Goal: Task Accomplishment & Management: Manage account settings

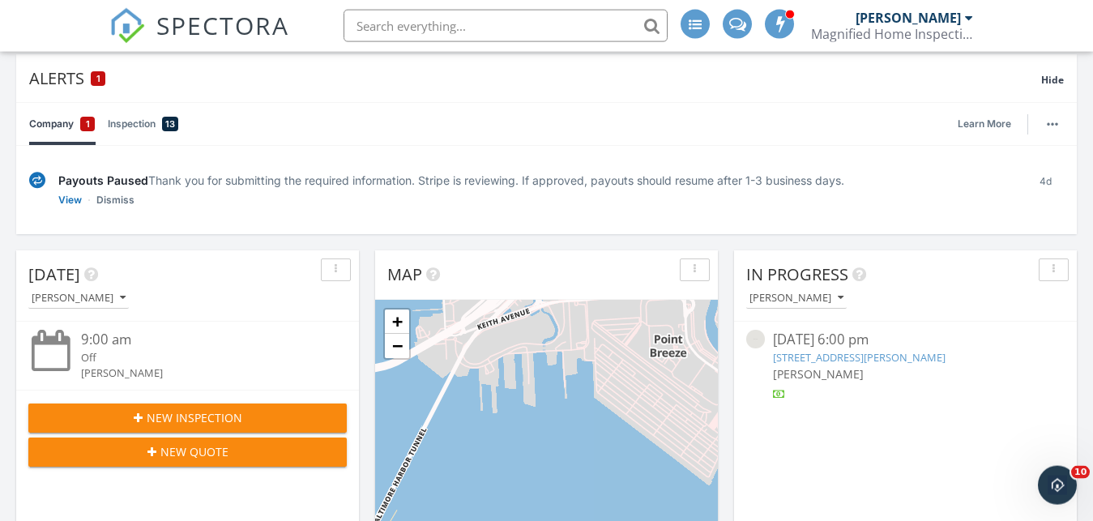
scroll to position [160, 0]
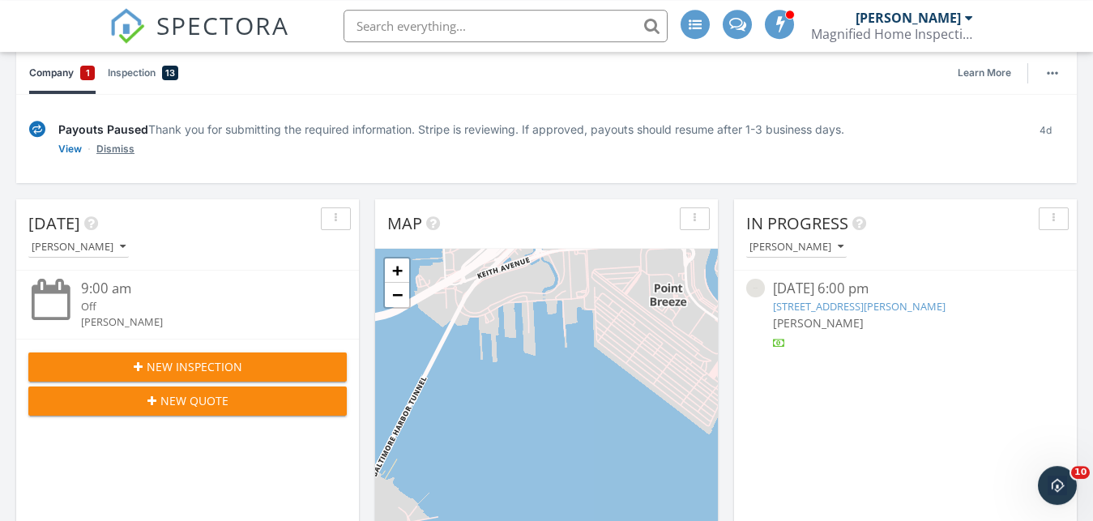
click at [110, 148] on link "Dismiss" at bounding box center [115, 149] width 38 height 16
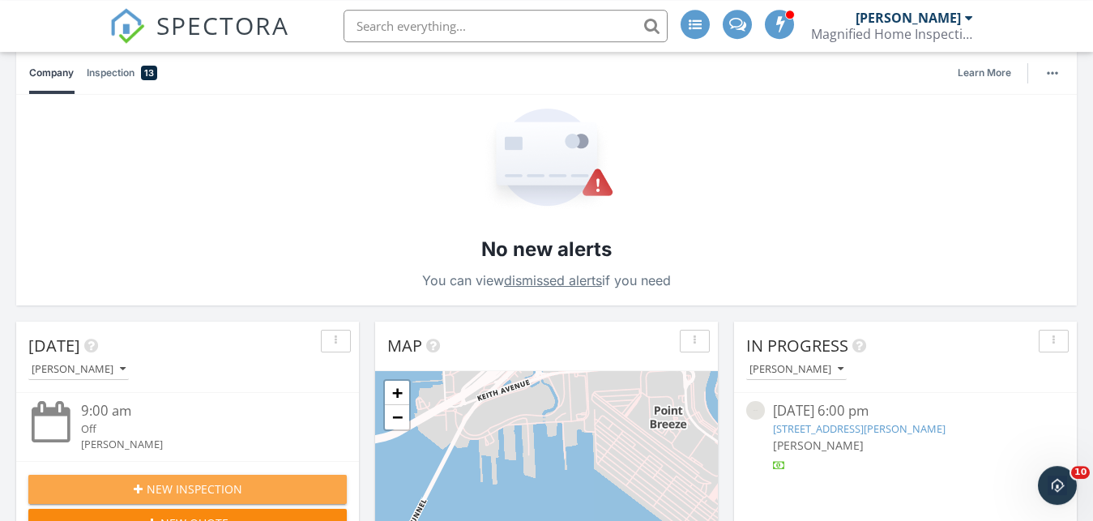
click at [184, 483] on span "New Inspection" at bounding box center [195, 488] width 96 height 17
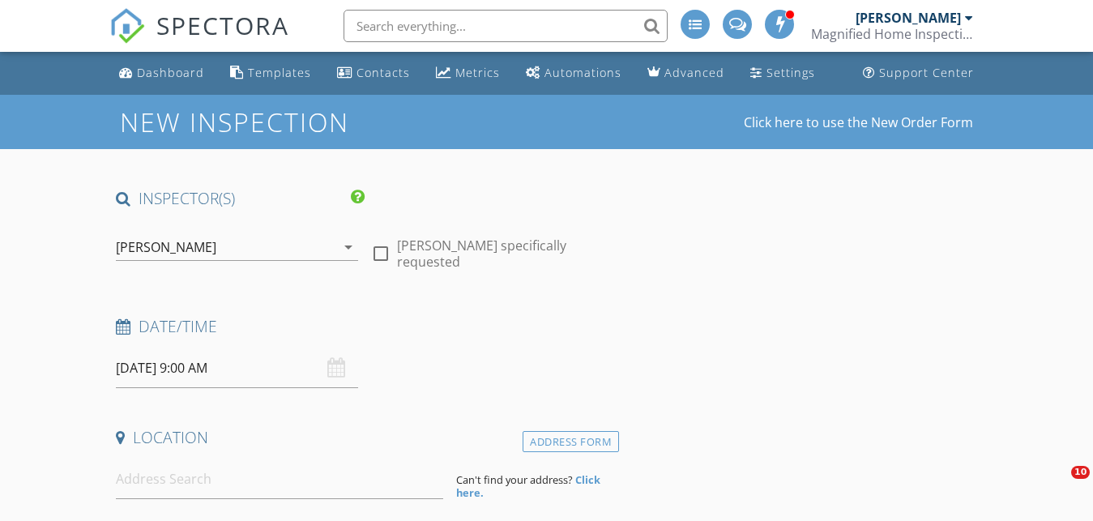
click at [326, 241] on div "[PERSON_NAME]" at bounding box center [225, 247] width 219 height 26
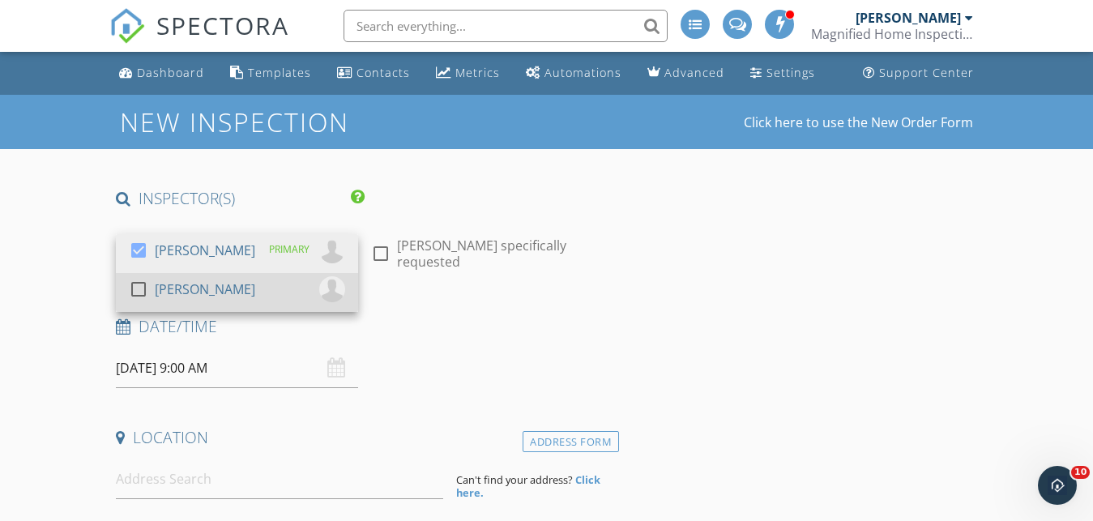
click at [138, 290] on div at bounding box center [139, 289] width 28 height 28
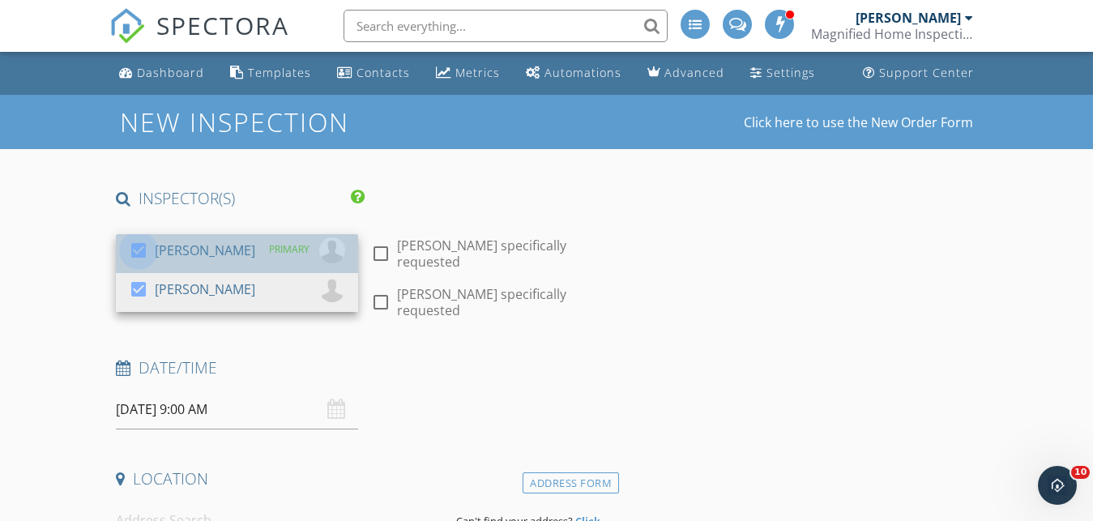
click at [138, 244] on div at bounding box center [139, 251] width 28 height 28
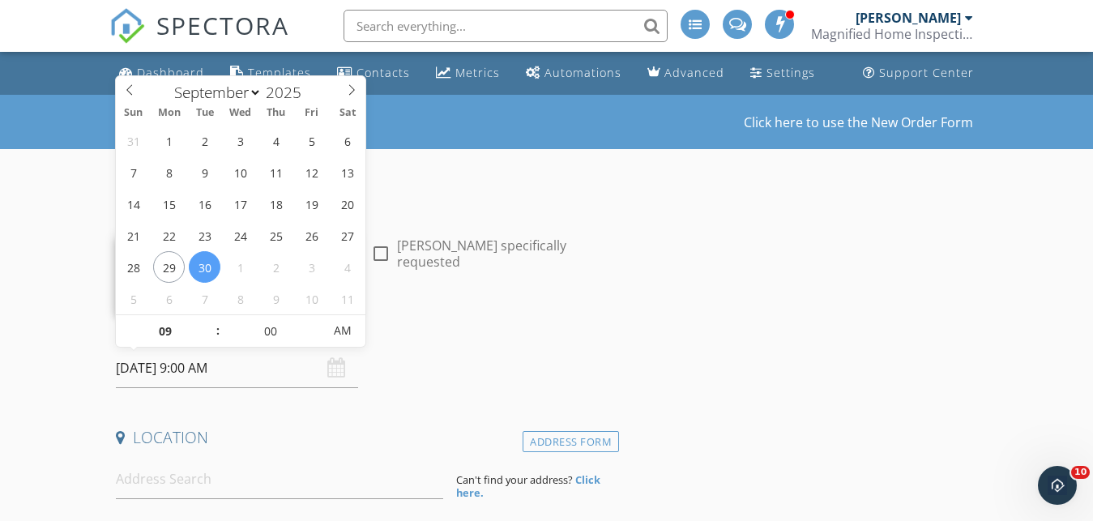
click at [185, 362] on input "09/30/2025 9:00 AM" at bounding box center [237, 368] width 242 height 40
select select "9"
type input "[DATE] 9:00 AM"
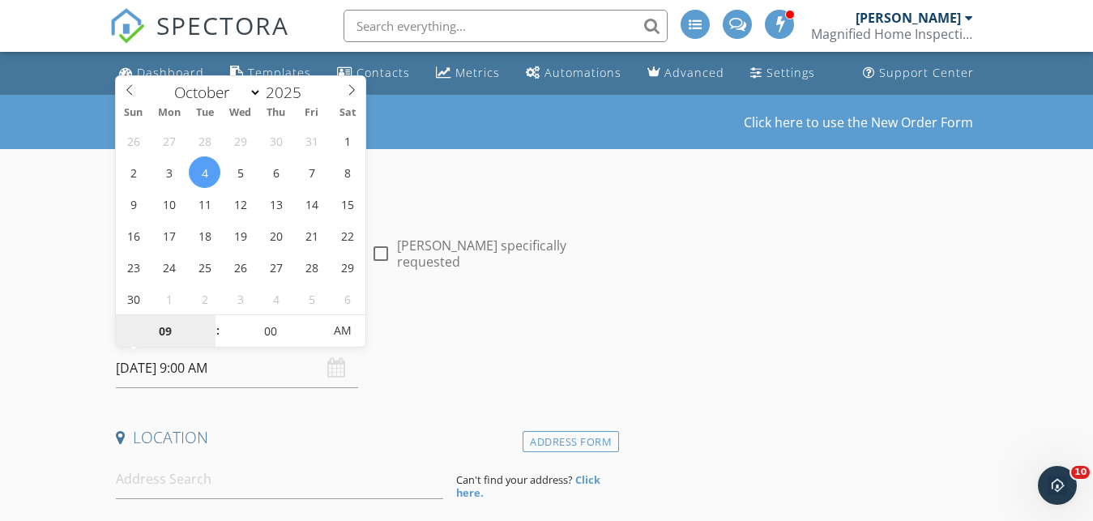
select select "10"
type input "11/04/2025 9:00 AM"
click at [117, 83] on span at bounding box center [130, 87] width 28 height 23
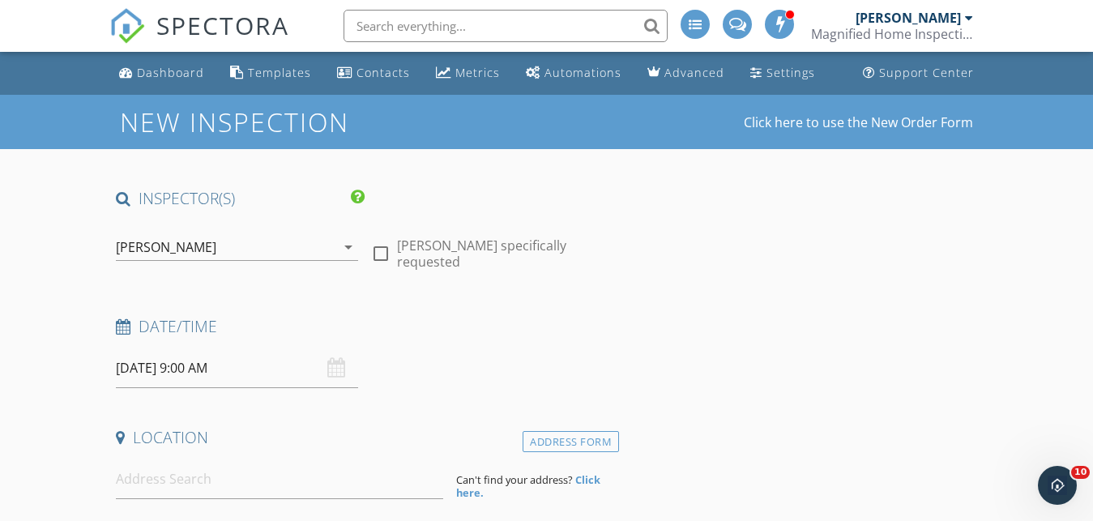
click at [194, 378] on input "11/04/2025 9:00 AM" at bounding box center [237, 368] width 242 height 40
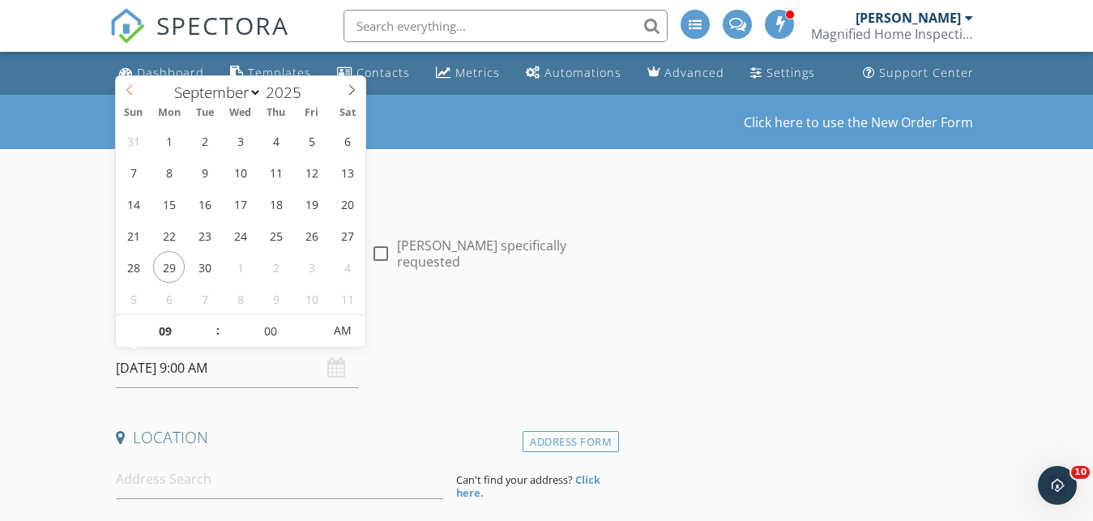
click at [133, 87] on icon at bounding box center [129, 89] width 11 height 11
select select "9"
click at [356, 90] on icon at bounding box center [351, 89] width 11 height 11
type input "[DATE] 9:00 AM"
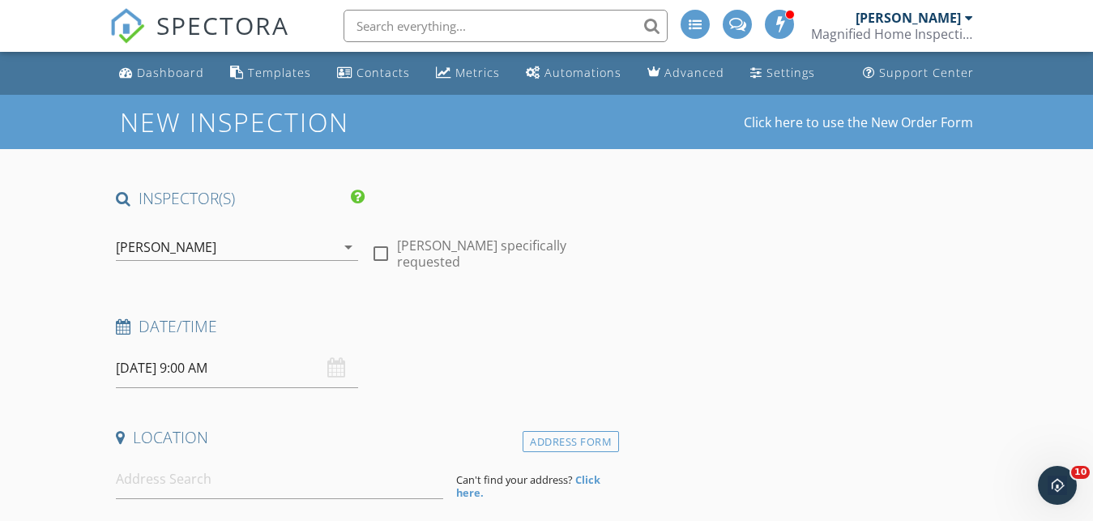
click at [311, 438] on h4 "Location" at bounding box center [364, 437] width 497 height 21
click at [266, 484] on input at bounding box center [279, 479] width 327 height 40
click at [164, 83] on link "Dashboard" at bounding box center [162, 73] width 98 height 30
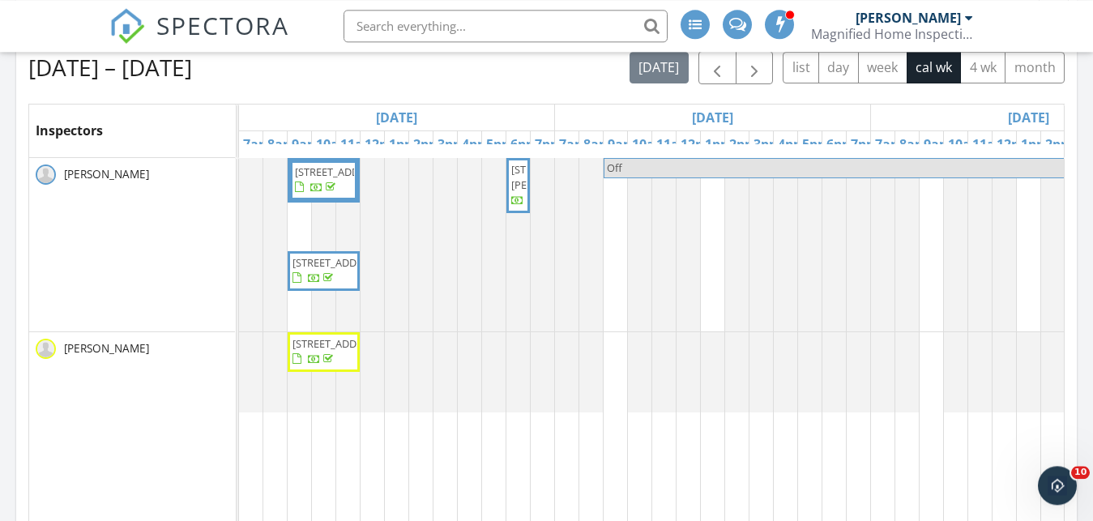
scroll to position [867, 0]
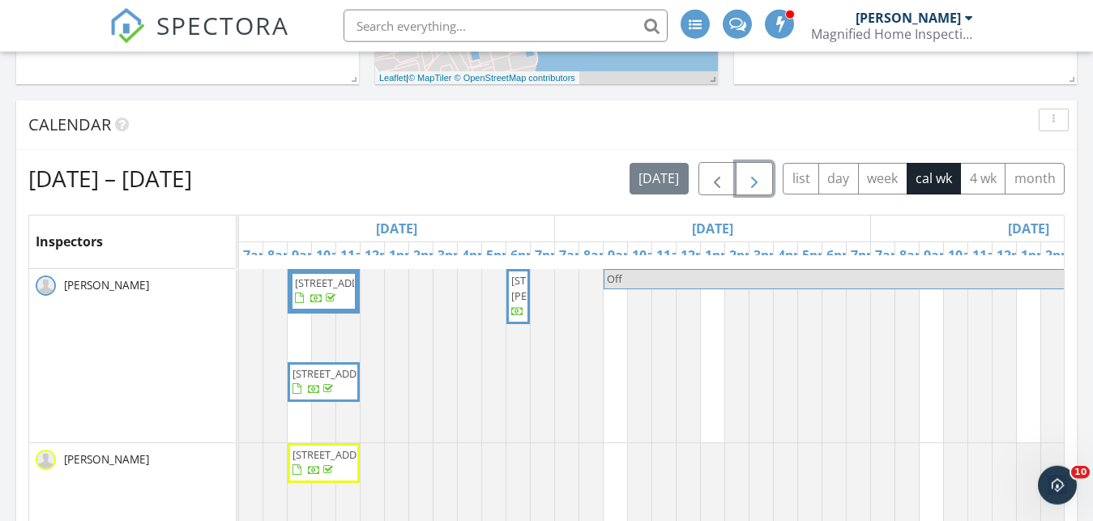
click at [752, 187] on span "button" at bounding box center [753, 178] width 19 height 19
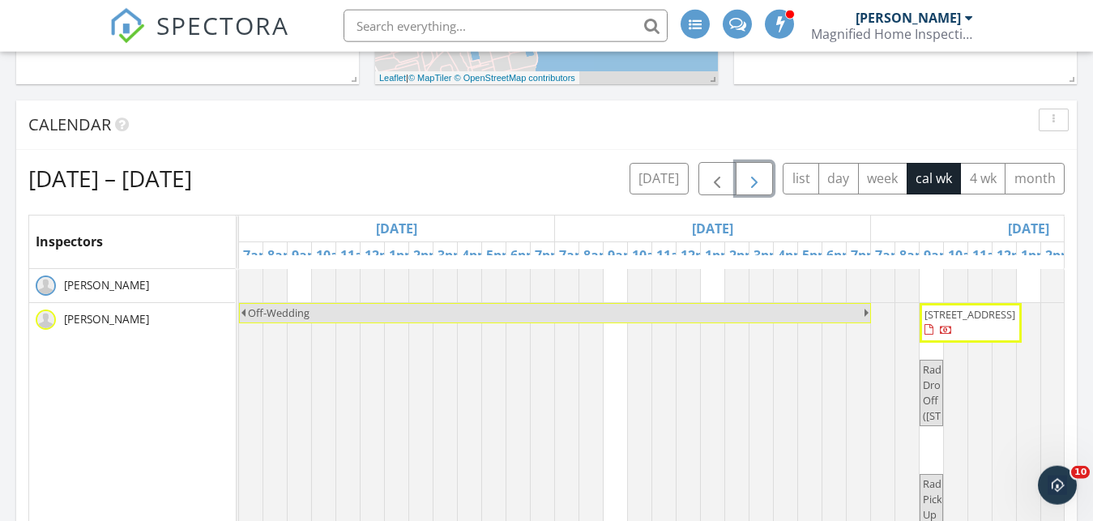
click at [968, 322] on span "10 Lochwynd Ct, Phoenix 21131" at bounding box center [969, 314] width 91 height 15
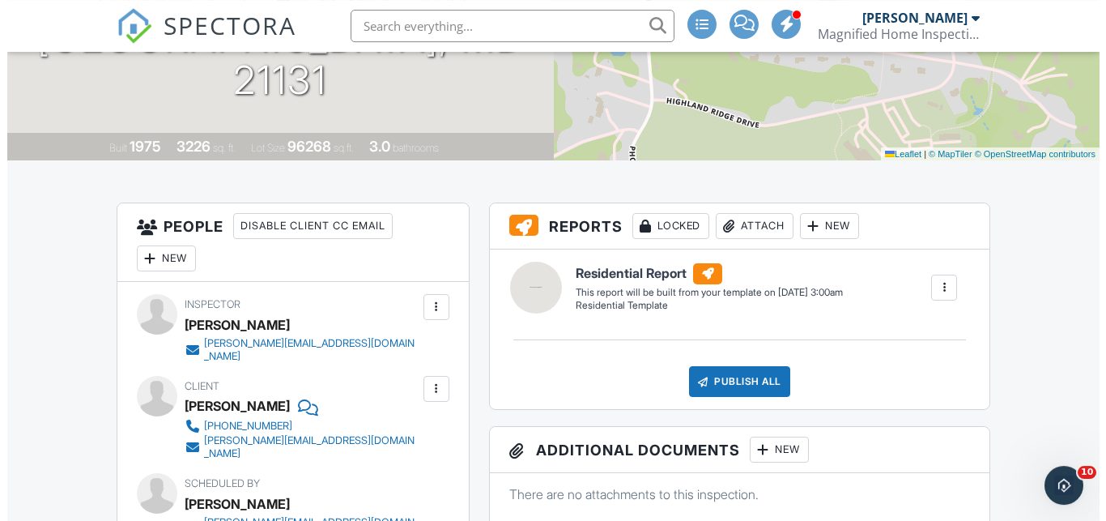
scroll to position [280, 0]
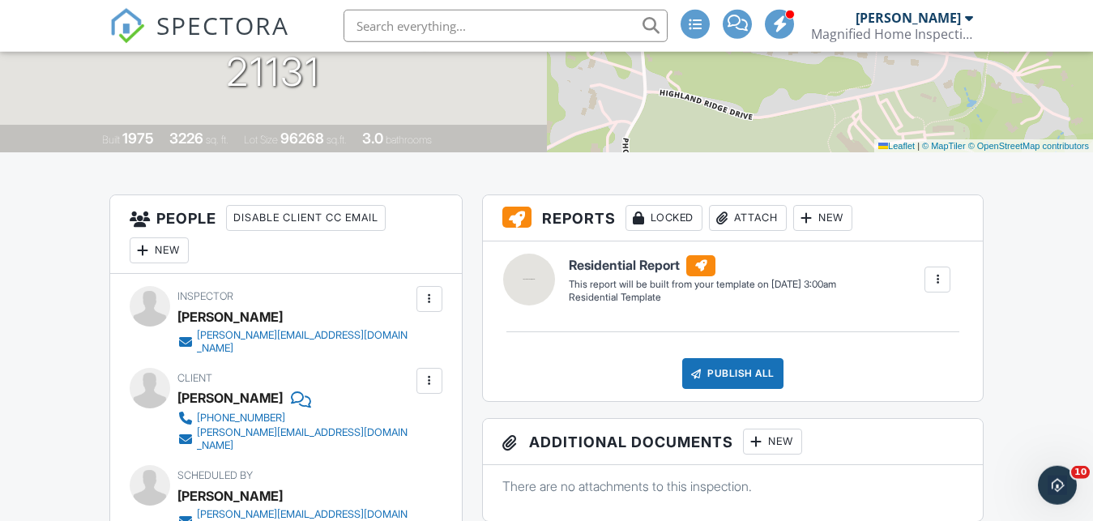
click at [162, 257] on div "New" at bounding box center [159, 250] width 59 height 26
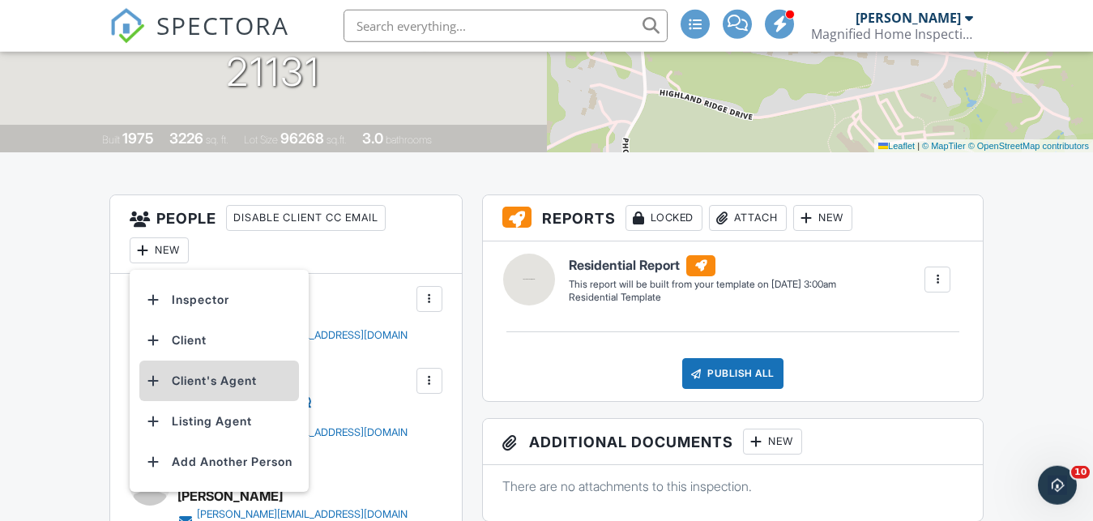
click at [208, 387] on li "Client's Agent" at bounding box center [219, 380] width 160 height 40
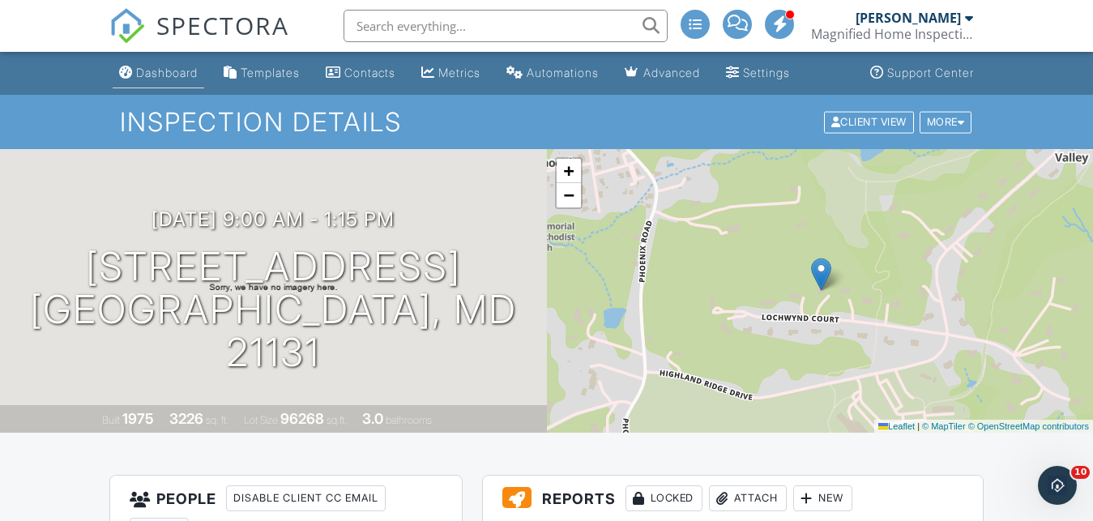
click at [188, 67] on div "Dashboard" at bounding box center [167, 73] width 62 height 14
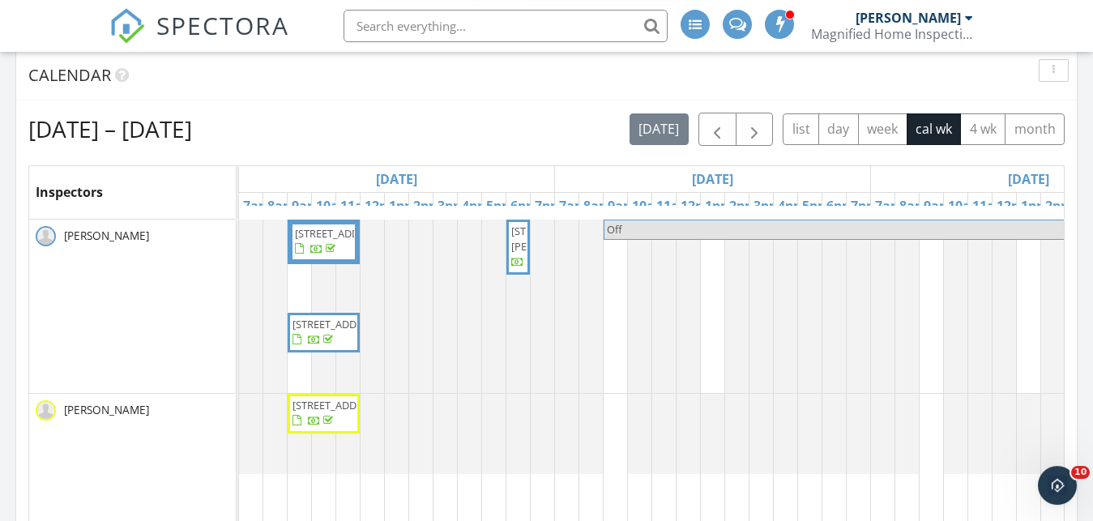
scroll to position [908, 0]
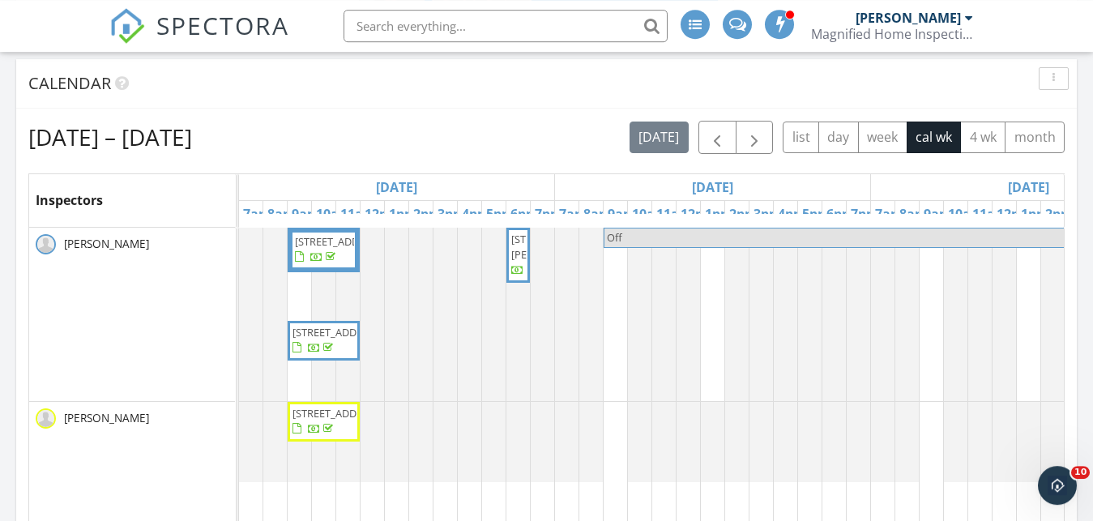
click at [789, 186] on div "Mon 9/29" at bounding box center [712, 187] width 315 height 26
click at [829, 183] on div "Mon 9/29" at bounding box center [712, 187] width 315 height 26
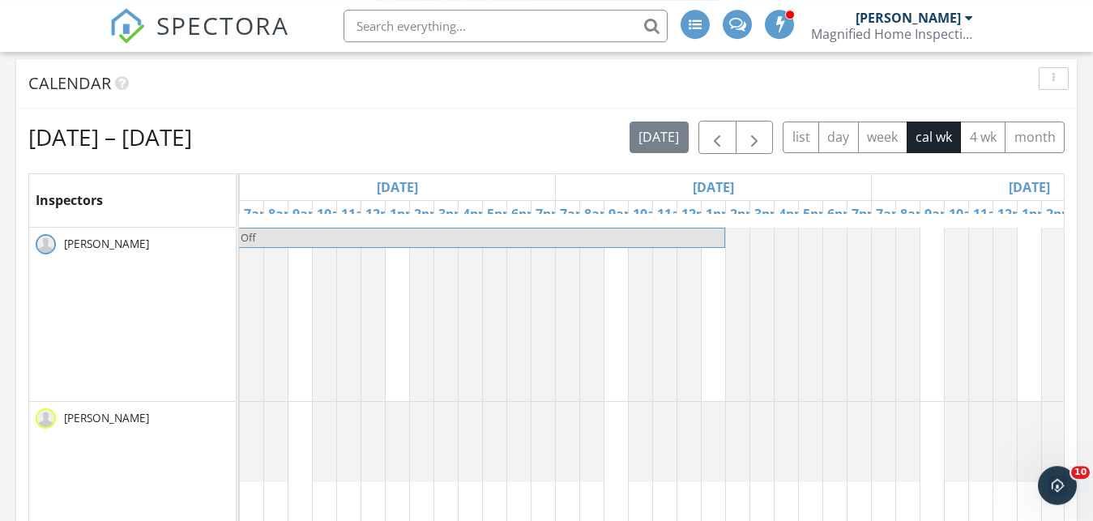
scroll to position [0, 598]
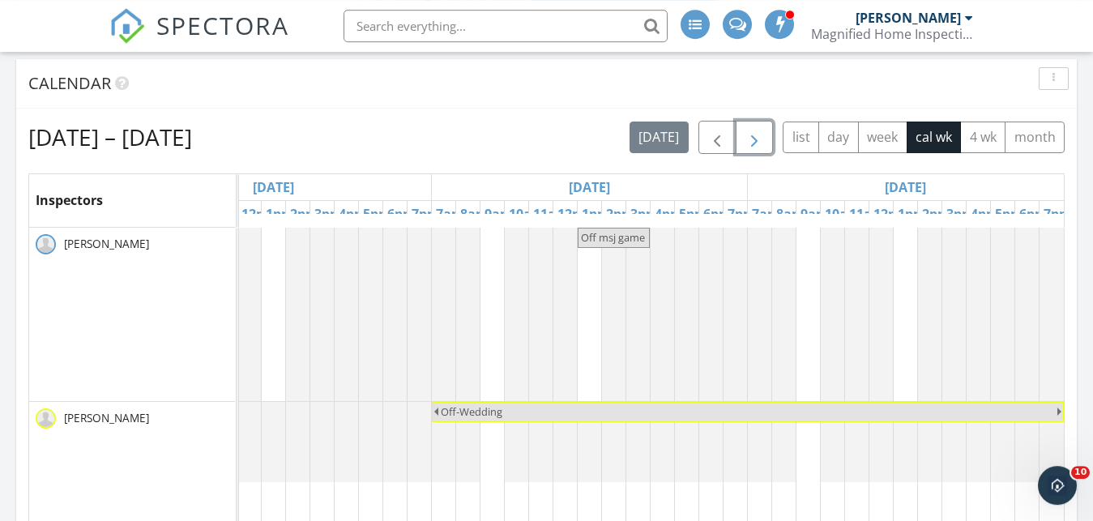
click at [750, 126] on button "button" at bounding box center [754, 137] width 38 height 33
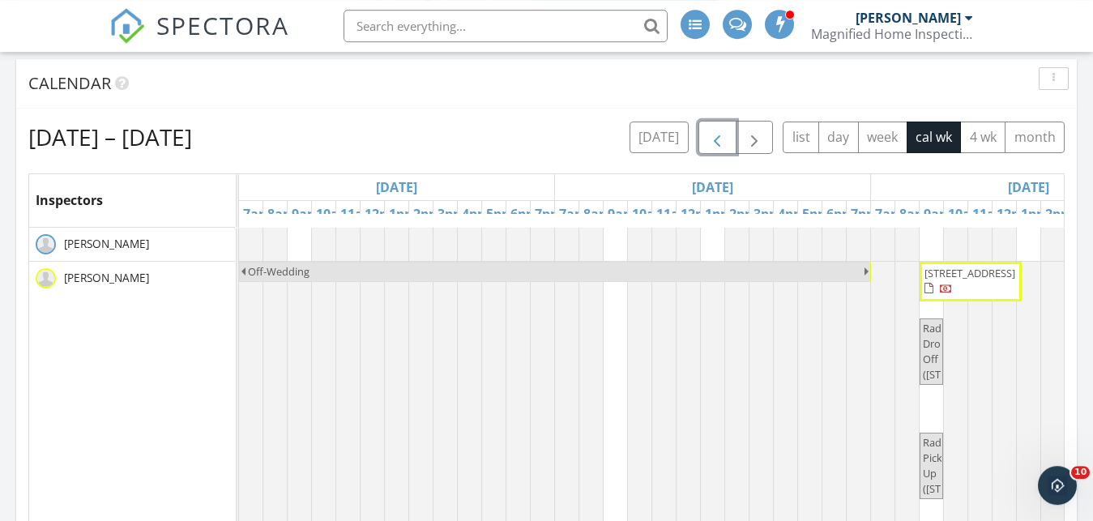
click at [711, 131] on span "button" at bounding box center [716, 137] width 19 height 19
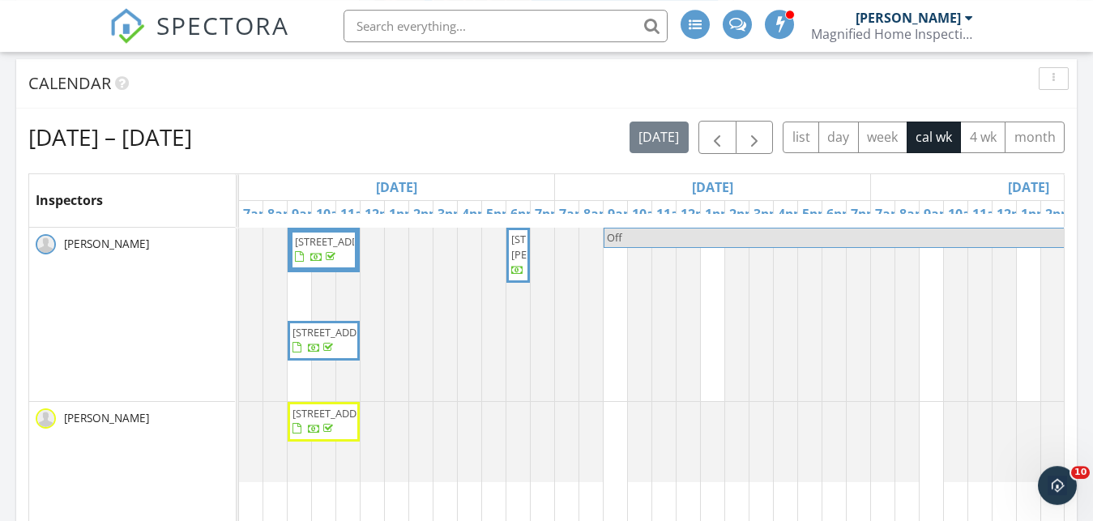
click at [966, 189] on div "Tue 9/30" at bounding box center [1028, 187] width 315 height 26
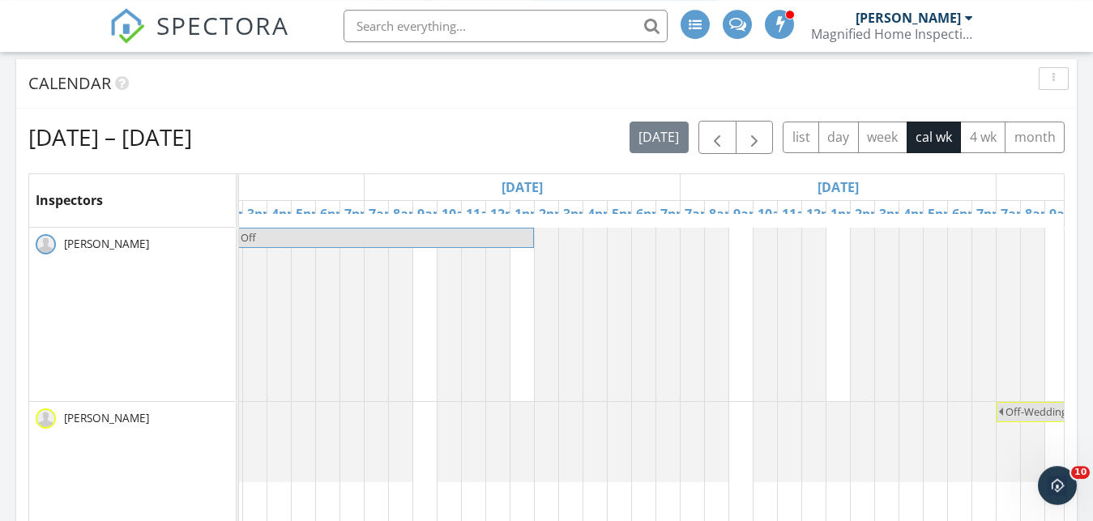
click at [727, 185] on div "Thu 10/2" at bounding box center [837, 187] width 315 height 26
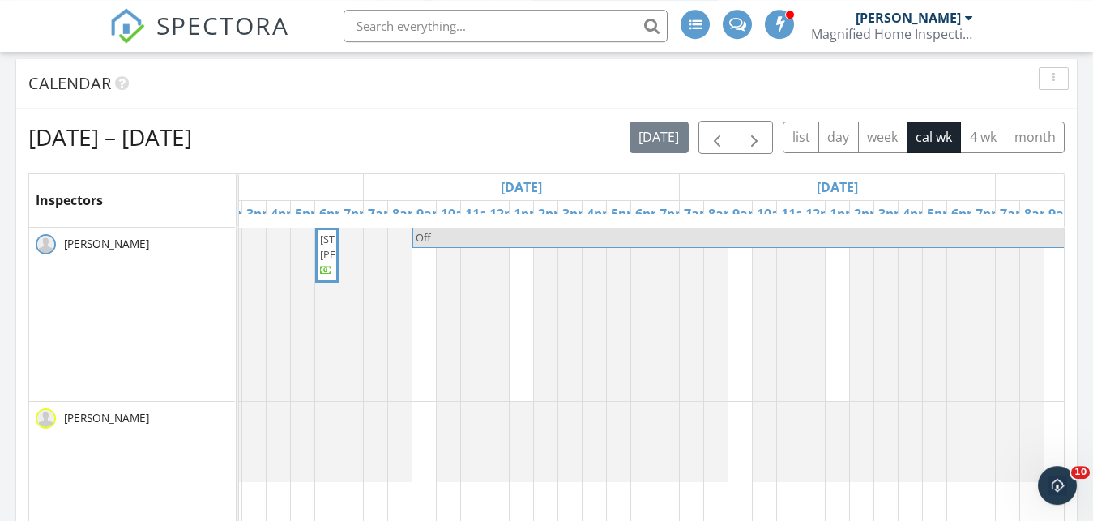
click at [729, 224] on link "9am" at bounding box center [746, 214] width 36 height 26
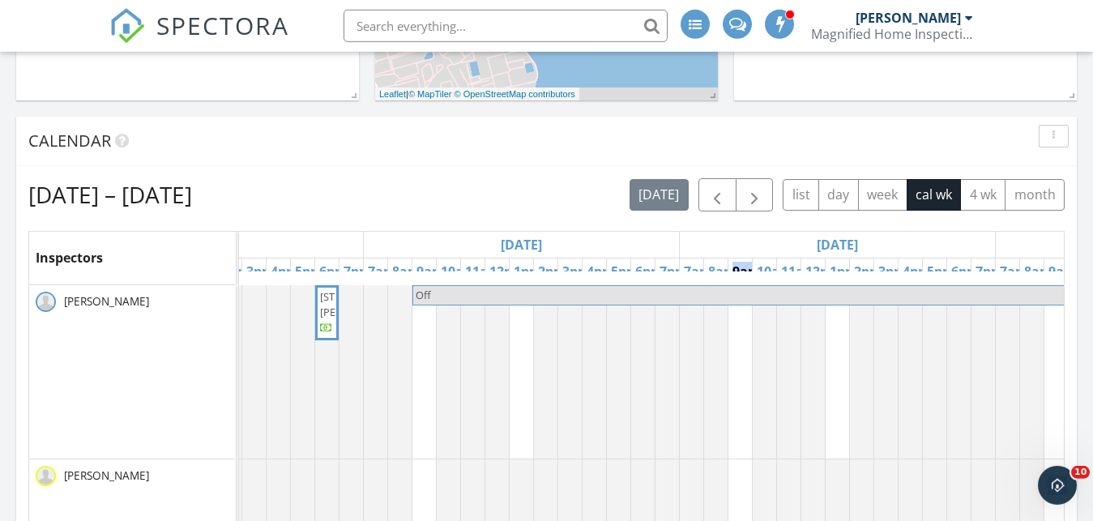
scroll to position [830, 0]
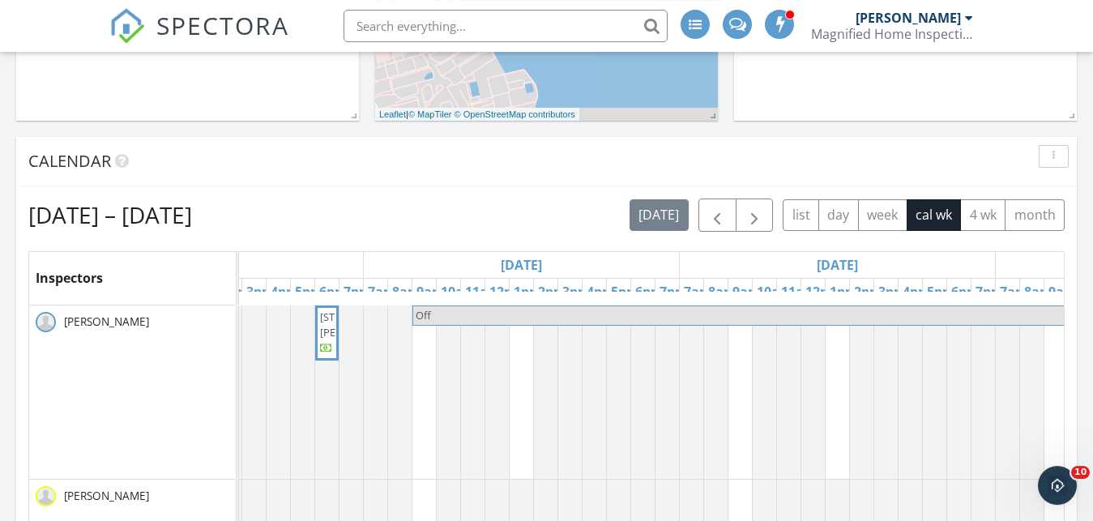
click at [647, 260] on div "Mon 9/29" at bounding box center [521, 265] width 315 height 26
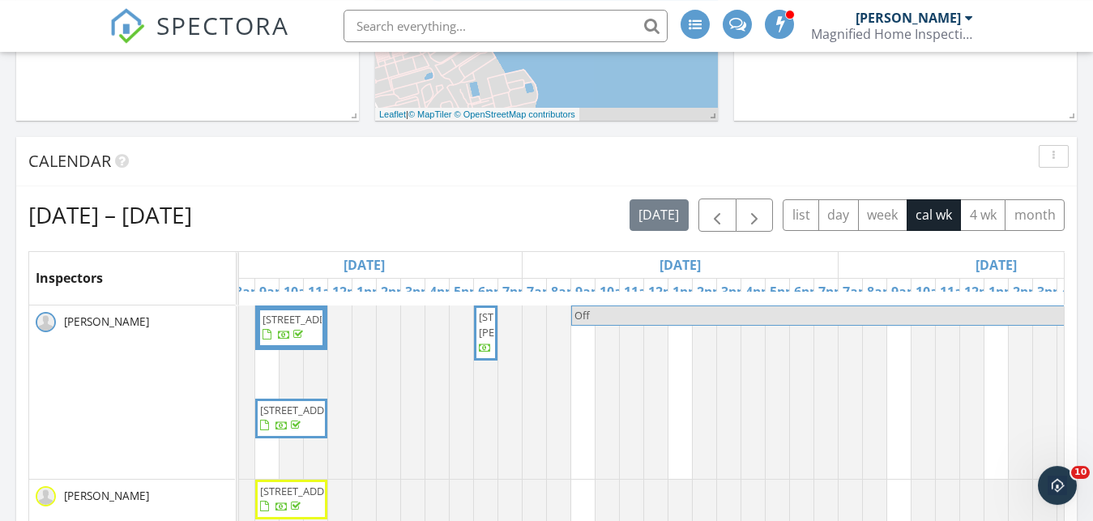
scroll to position [0, 0]
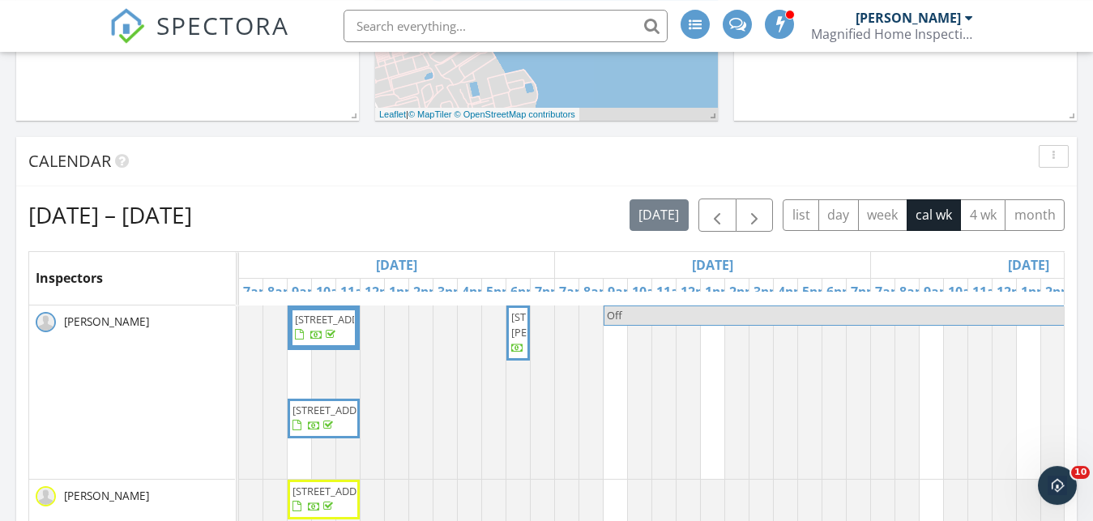
click at [329, 326] on span "2508 Crestview Dr, Fallston 21047" at bounding box center [340, 319] width 91 height 15
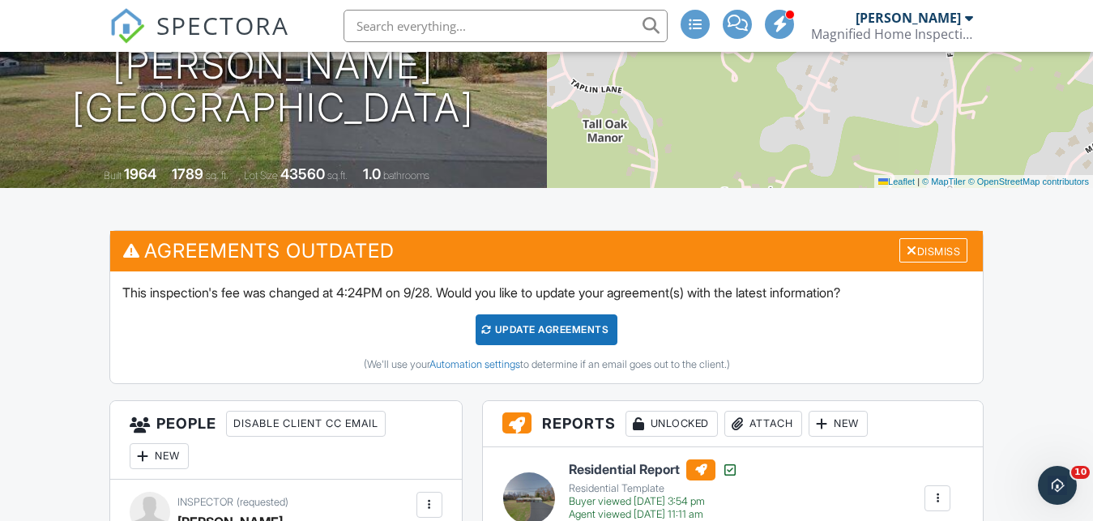
scroll to position [328, 0]
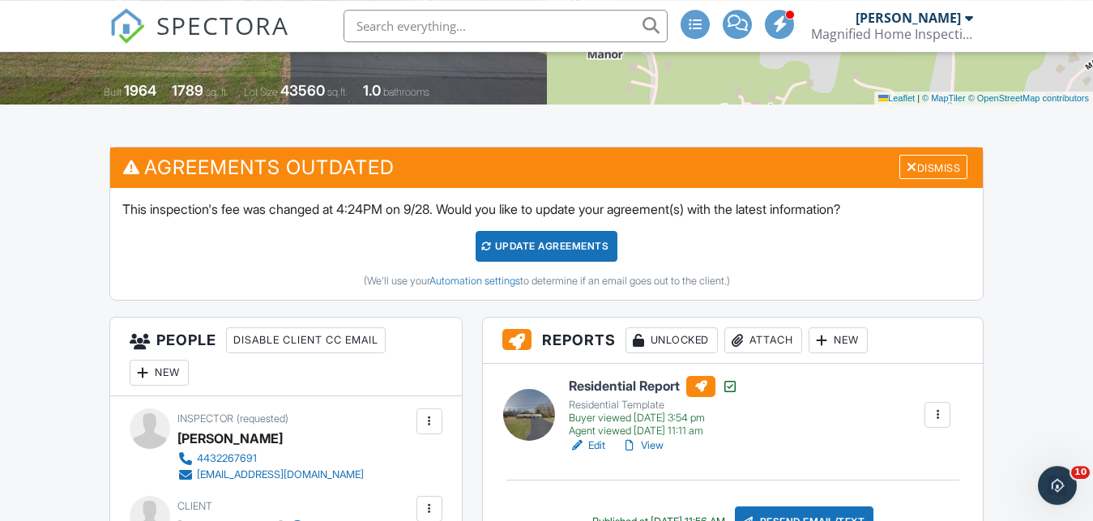
click at [650, 445] on link "View" at bounding box center [642, 445] width 42 height 16
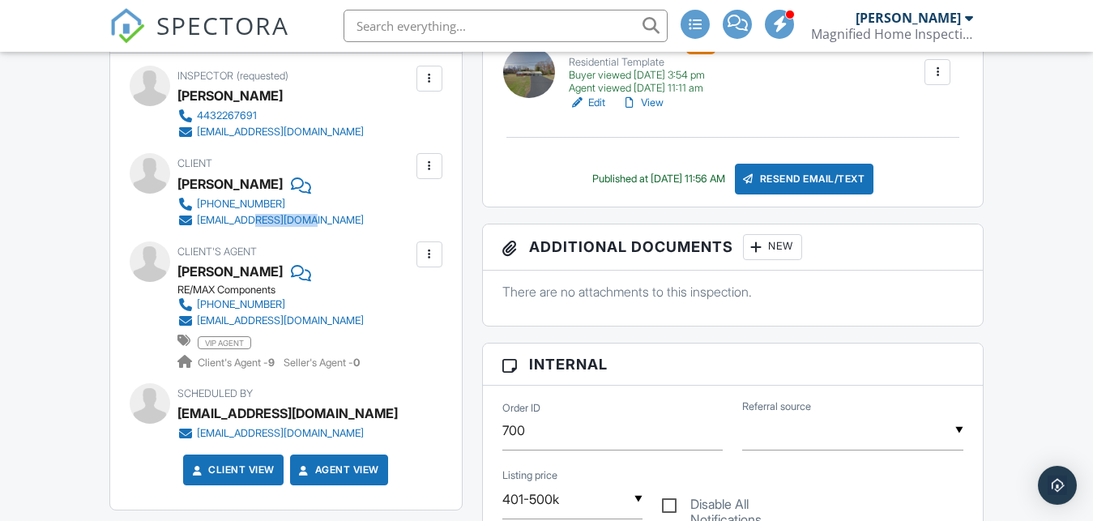
scroll to position [671, 0]
click at [194, 225] on div "Inspector (requested) [PERSON_NAME] 4432267691 [EMAIL_ADDRESS][DOMAIN_NAME] Mak…" at bounding box center [286, 281] width 352 height 456
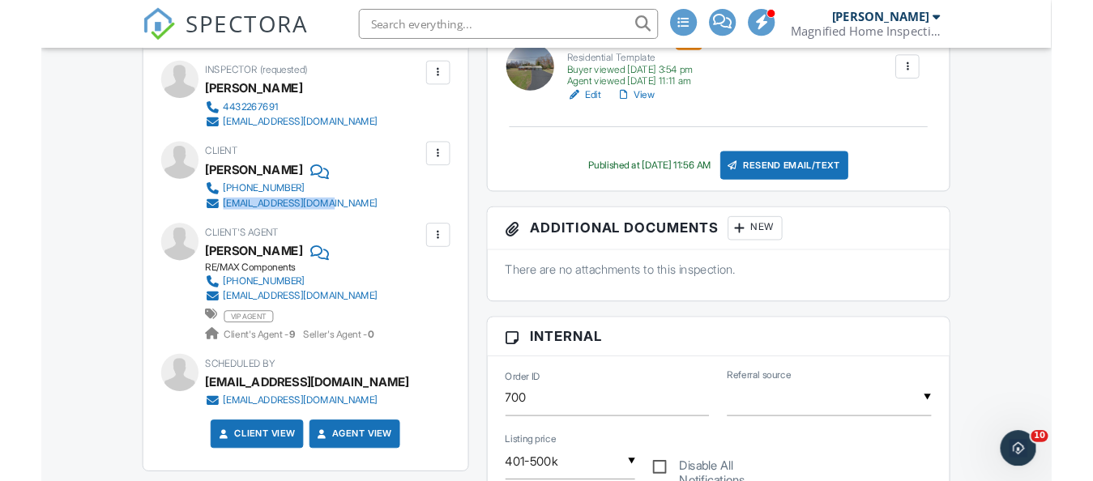
scroll to position [0, 0]
